Goal: Task Accomplishment & Management: Use online tool/utility

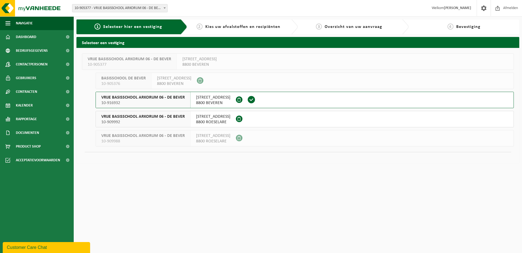
click at [177, 98] on span "VRIJE BASISSCHOOL ARKORUM 06 - DE BEVER" at bounding box center [143, 97] width 84 height 5
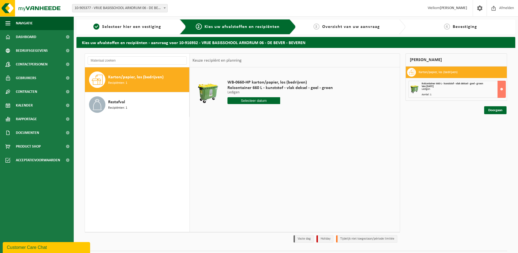
click at [118, 74] on span "Karton/papier, los (bedrijven)" at bounding box center [135, 77] width 55 height 7
click at [260, 100] on input "text" at bounding box center [254, 100] width 53 height 7
click at [231, 157] on div "20" at bounding box center [233, 157] width 10 height 9
type input "Van [DATE]"
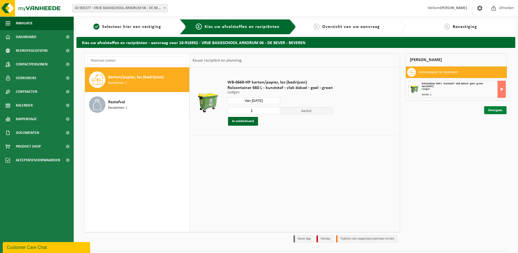
click at [500, 110] on link "Doorgaan" at bounding box center [496, 110] width 22 height 8
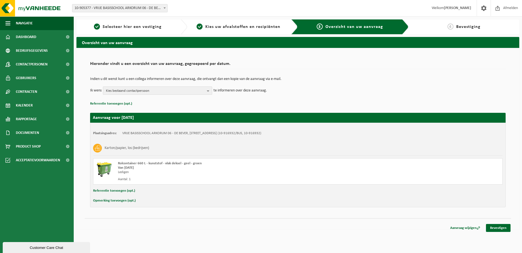
click at [133, 90] on span "Kies bestaand contactpersoon" at bounding box center [155, 91] width 99 height 8
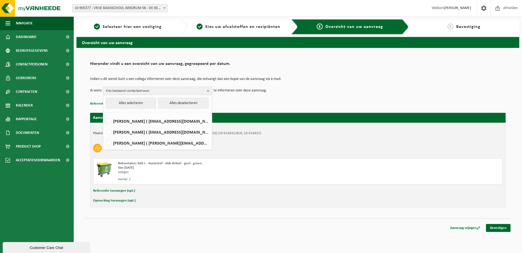
click at [388, 84] on td "Indien u dit wenst kunt u een collega informeren over deze aanvraag, die ontvan…" at bounding box center [298, 81] width 416 height 9
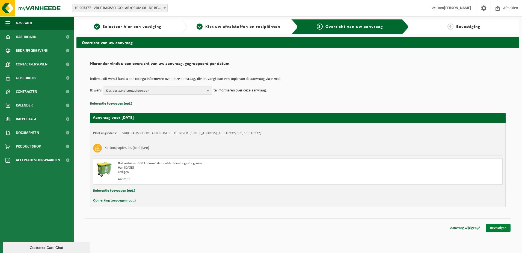
click at [504, 226] on link "Bevestigen" at bounding box center [498, 228] width 25 height 8
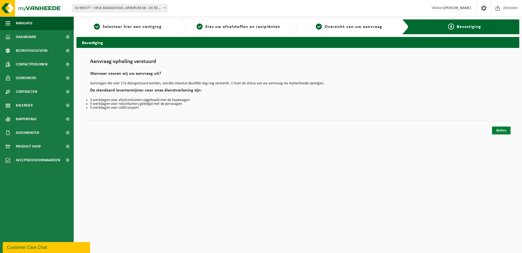
click at [506, 132] on link "Sluiten" at bounding box center [501, 130] width 19 height 8
